Goal: Task Accomplishment & Management: Complete application form

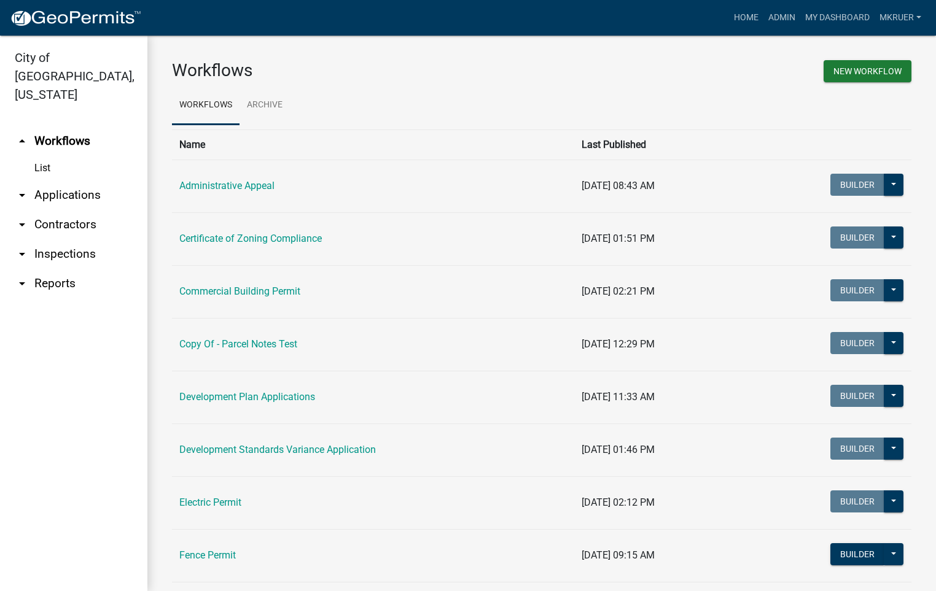
click at [61, 240] on link "arrow_drop_down Inspections" at bounding box center [73, 254] width 147 height 29
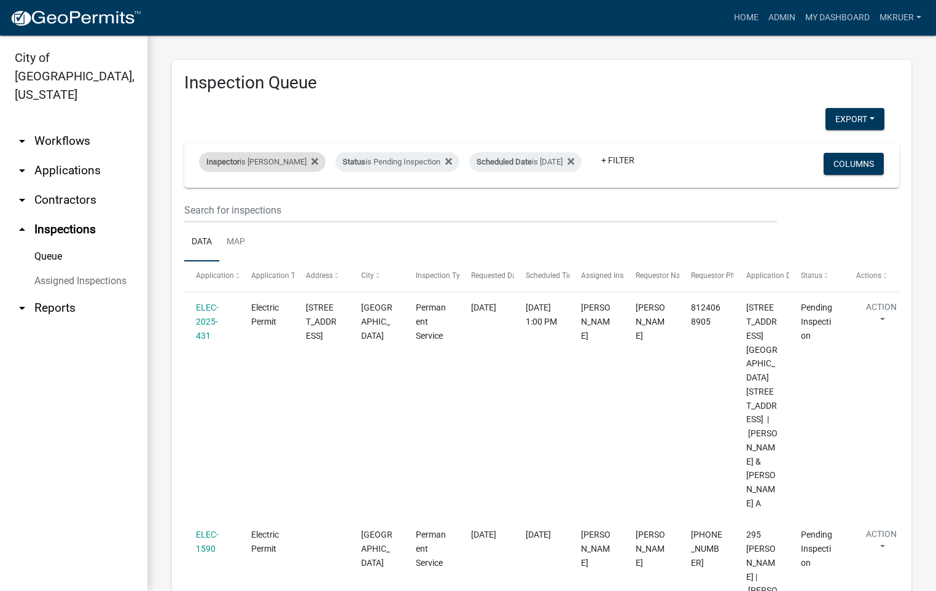
click at [284, 152] on div "Inspector is [PERSON_NAME]" at bounding box center [262, 162] width 127 height 20
click at [225, 210] on select "Select an option None [PERSON_NAME] [PERSON_NAME] [PERSON_NAME] [PERSON_NAME] […" at bounding box center [255, 211] width 123 height 25
select select "fdb3bcc6-ce93-4663-8a18-5c08884dd177"
click at [194, 199] on select "Select an option None [PERSON_NAME] [PERSON_NAME] [PERSON_NAME] [PERSON_NAME] […" at bounding box center [255, 211] width 123 height 25
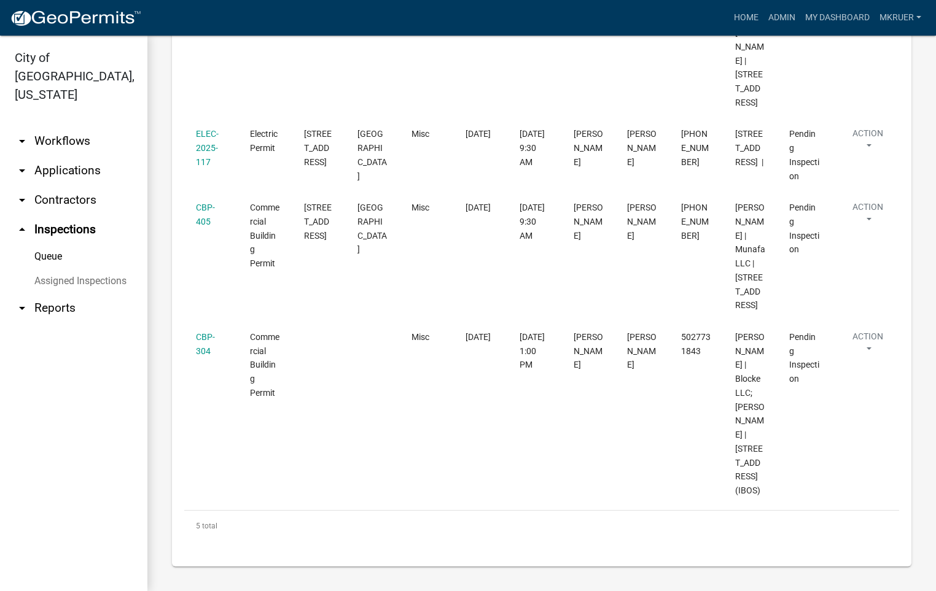
scroll to position [645, 0]
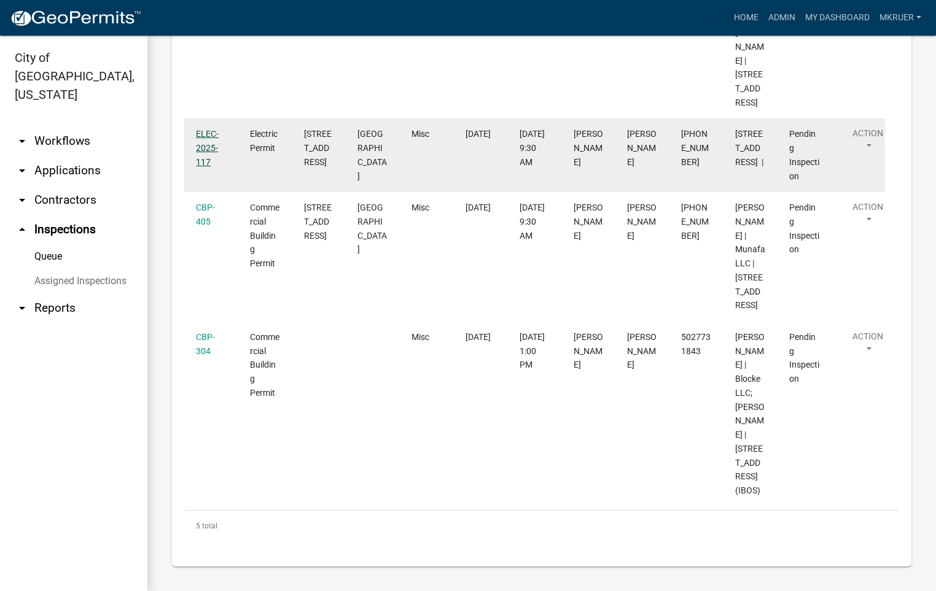
click at [205, 129] on link "ELEC-2025-117" at bounding box center [207, 148] width 23 height 38
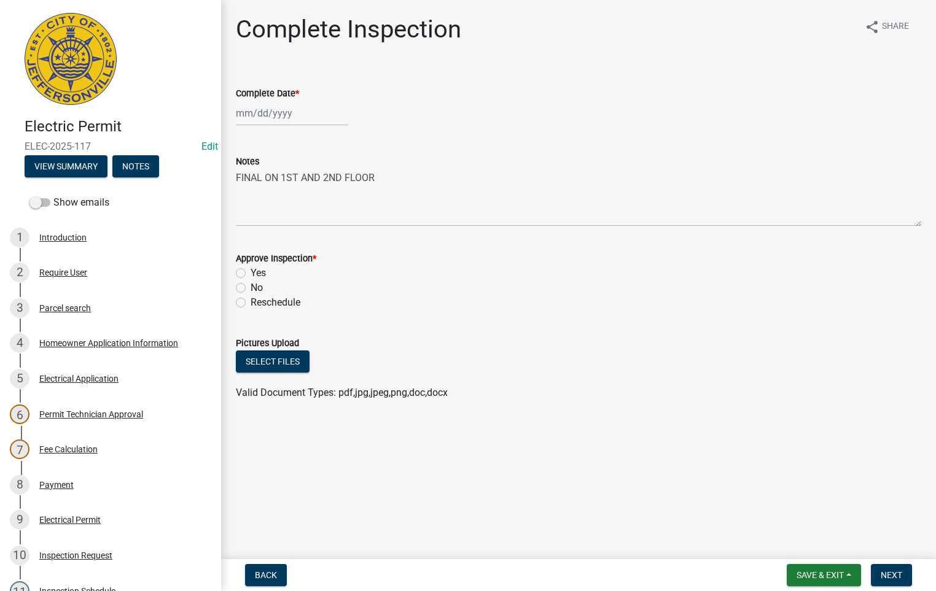
click at [251, 271] on label "Yes" at bounding box center [258, 273] width 15 height 15
click at [251, 271] on input "Yes" at bounding box center [255, 270] width 8 height 8
radio input "true"
click at [894, 577] on span "Next" at bounding box center [891, 576] width 21 height 10
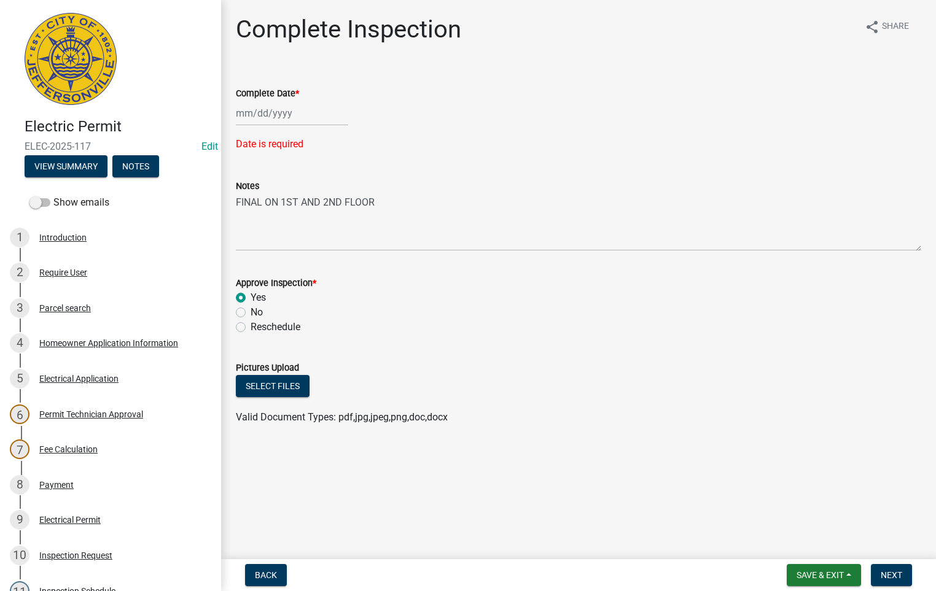
click at [262, 114] on div at bounding box center [292, 113] width 112 height 25
select select "8"
select select "2025"
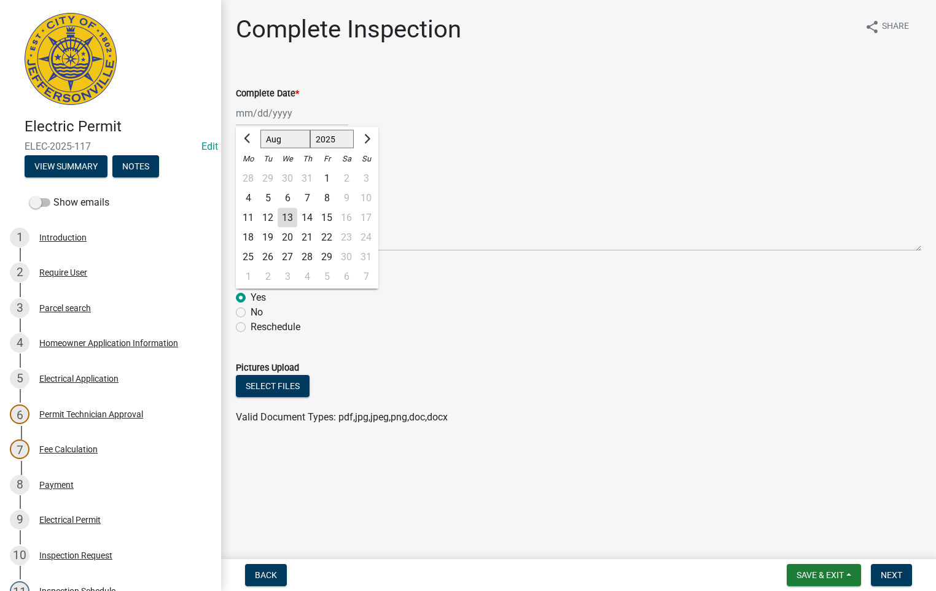
click at [288, 216] on div "13" at bounding box center [288, 218] width 20 height 20
type input "[DATE]"
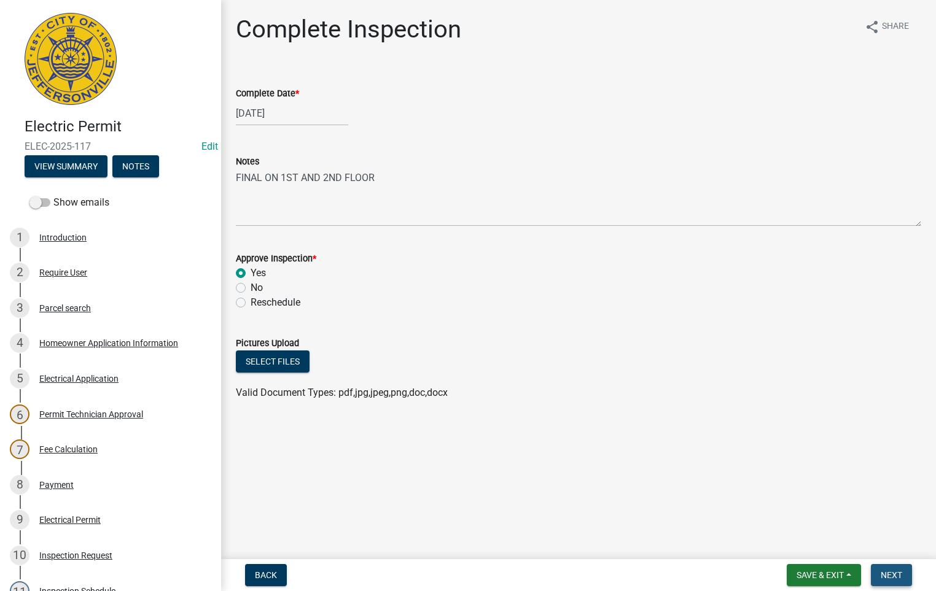
click at [891, 577] on span "Next" at bounding box center [891, 576] width 21 height 10
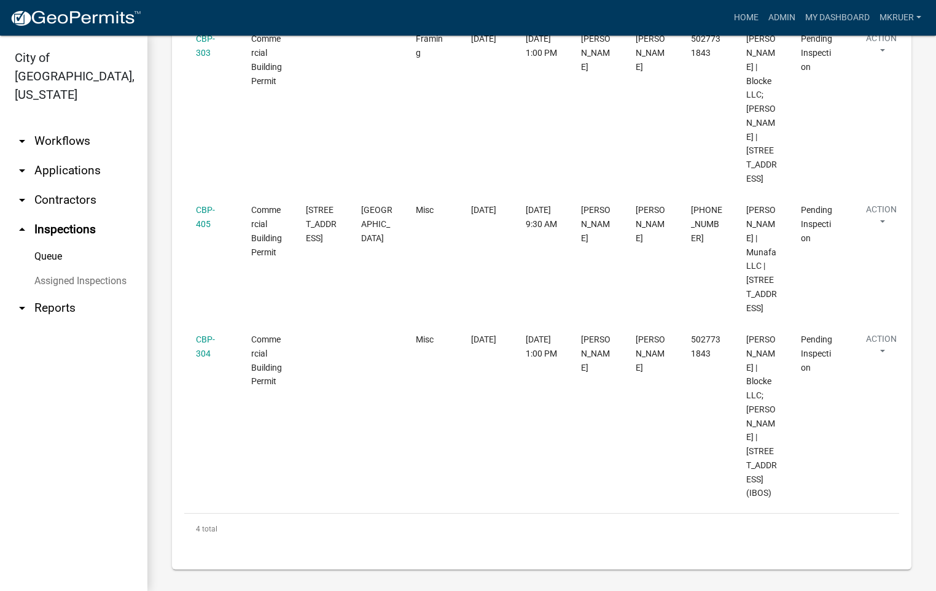
scroll to position [461, 0]
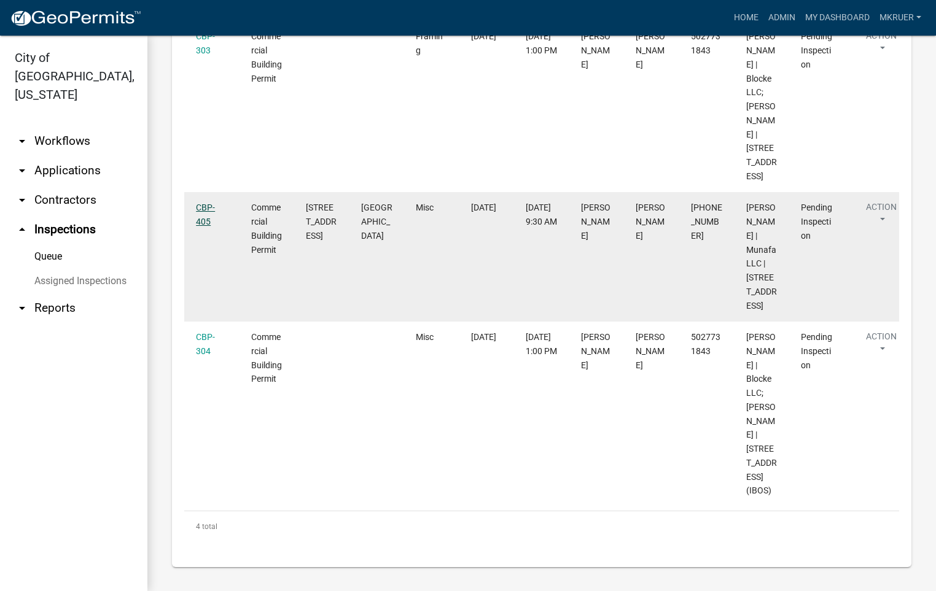
click at [203, 227] on link "CBP-405" at bounding box center [205, 215] width 19 height 24
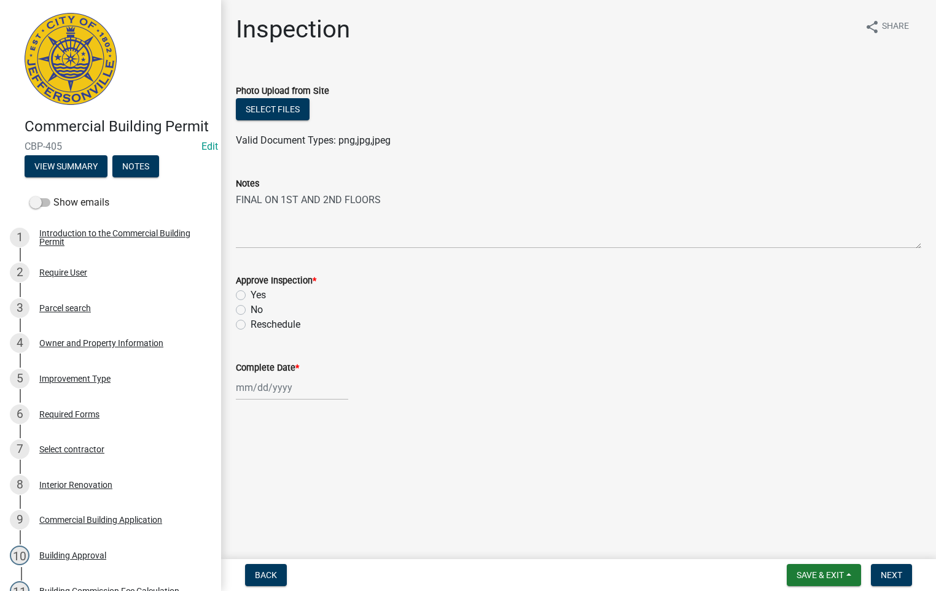
click at [251, 294] on label "Yes" at bounding box center [258, 295] width 15 height 15
click at [251, 294] on input "Yes" at bounding box center [255, 292] width 8 height 8
radio input "true"
click at [263, 389] on div at bounding box center [292, 387] width 112 height 25
select select "8"
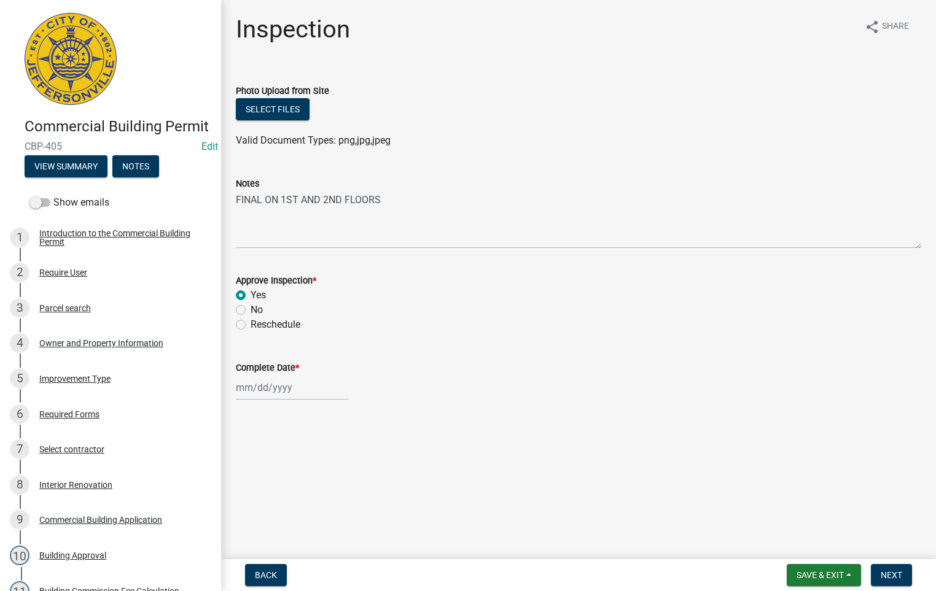
select select "2025"
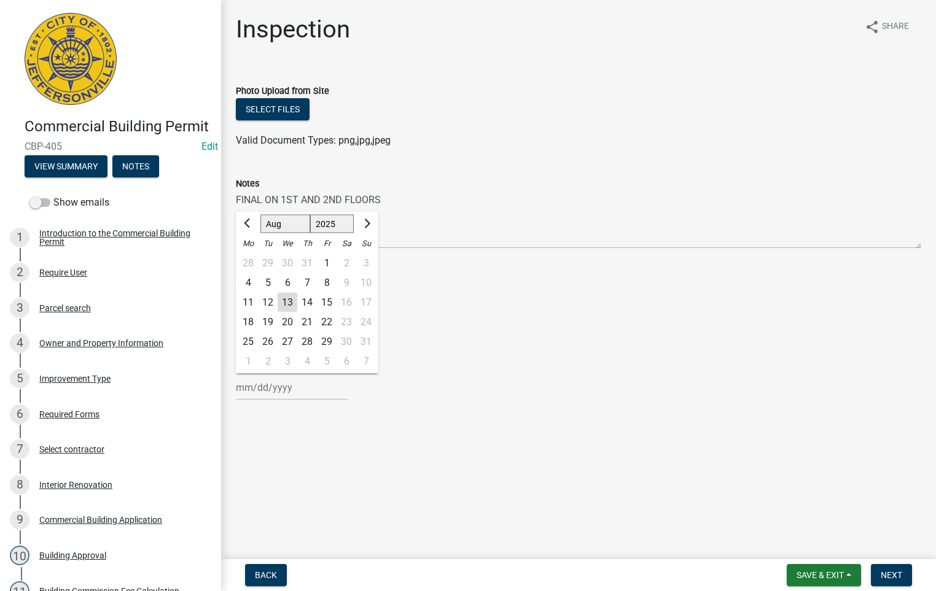
click at [287, 301] on div "13" at bounding box center [288, 303] width 20 height 20
type input "[DATE]"
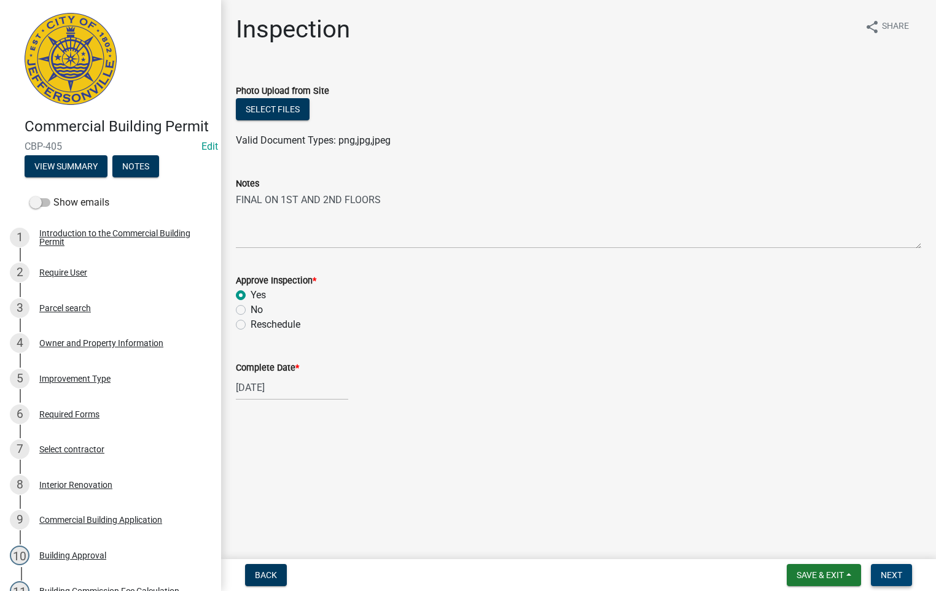
click at [896, 575] on span "Next" at bounding box center [891, 576] width 21 height 10
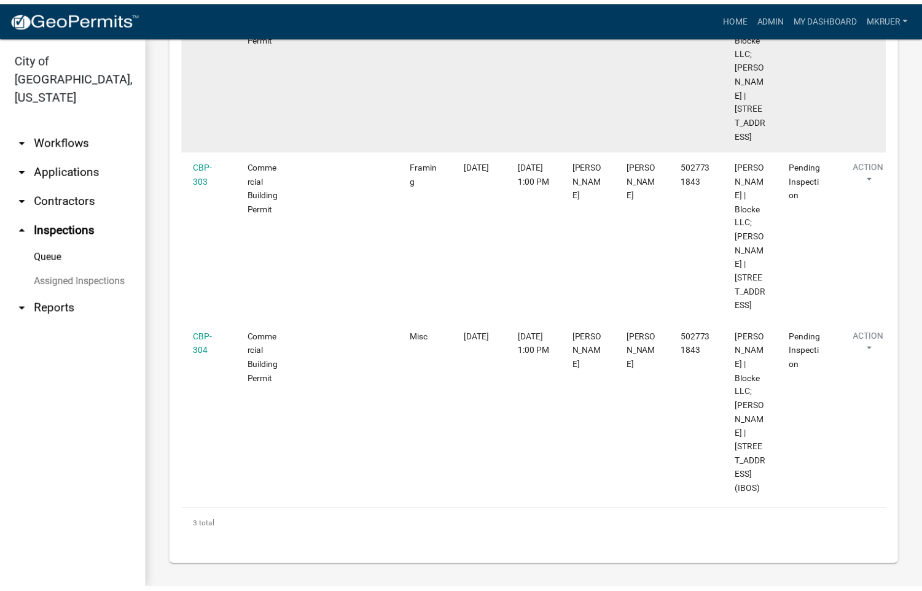
scroll to position [448, 0]
